Goal: Obtain resource: Obtain resource

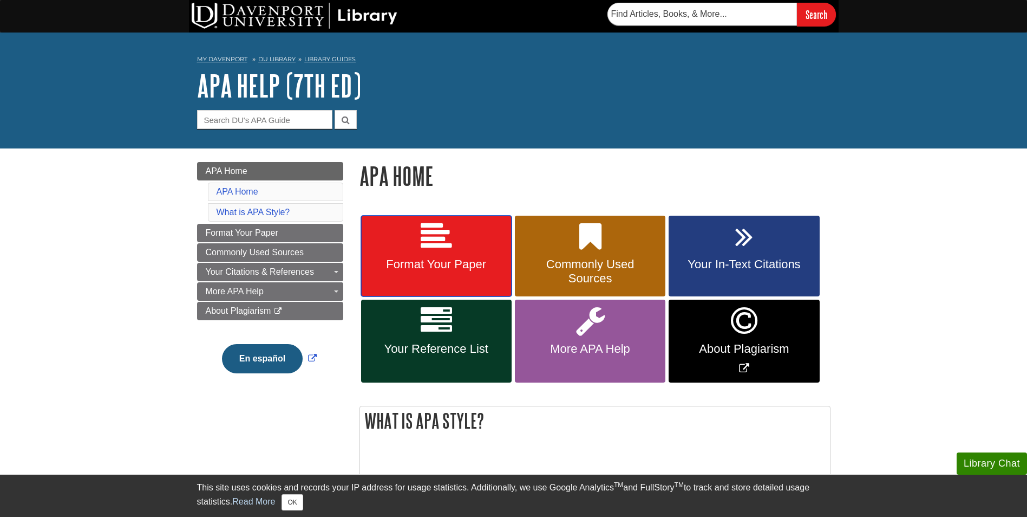
click at [415, 271] on span "Format Your Paper" at bounding box center [436, 264] width 134 height 14
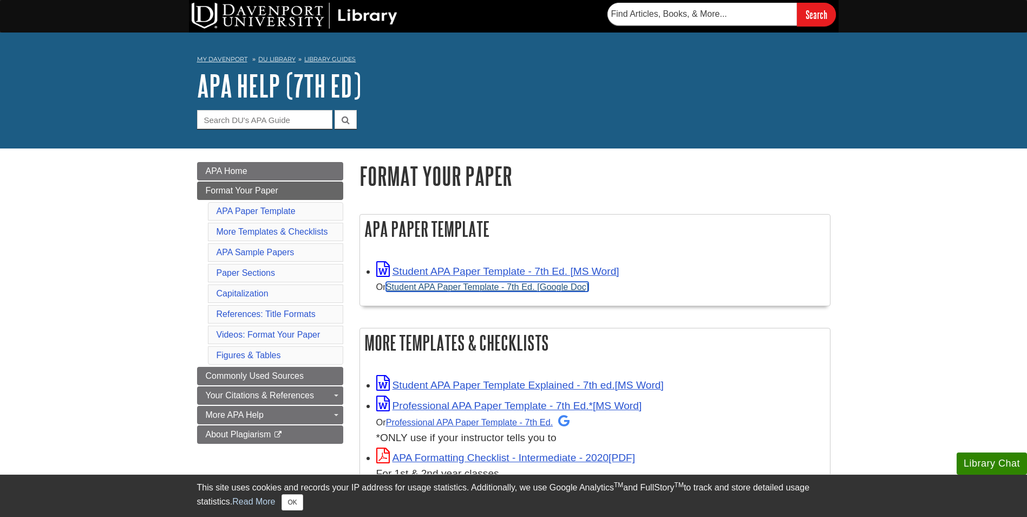
click at [427, 290] on link "Student APA Paper Template - 7th Ed. [Google Doc]" at bounding box center [487, 287] width 203 height 10
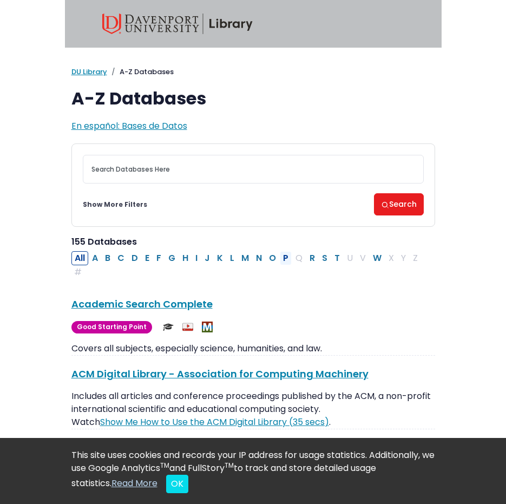
click at [284, 254] on button "P" at bounding box center [286, 258] width 12 height 14
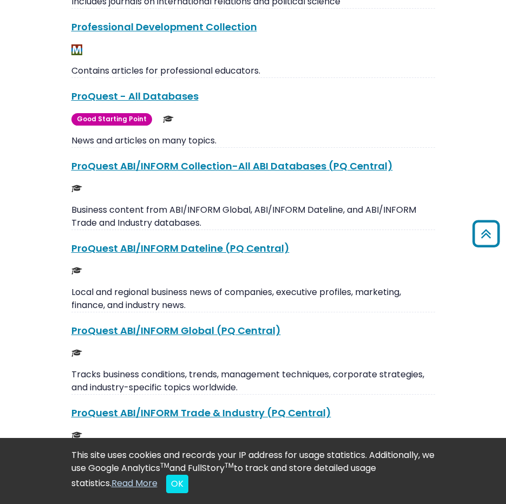
scroll to position [758, 0]
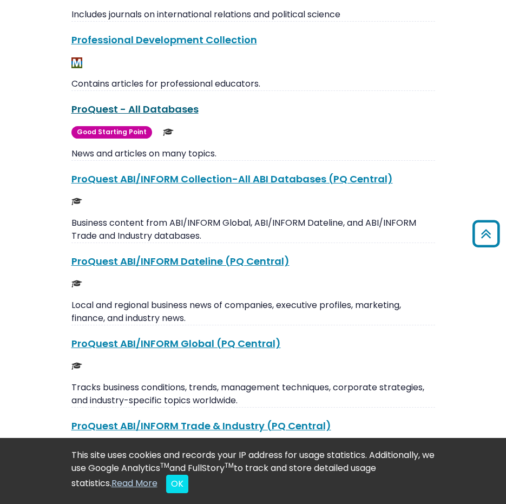
click at [187, 115] on link "ProQuest - All Databases This link opens in a new window" at bounding box center [134, 109] width 127 height 14
